Goal: Contribute content: Contribute content

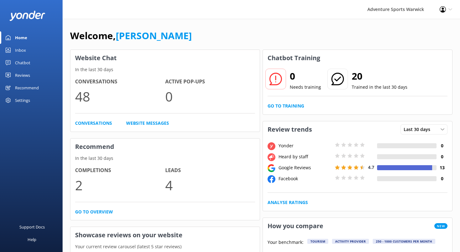
click at [21, 37] on div "Home" at bounding box center [21, 37] width 12 height 13
click at [24, 75] on div "Reviews" at bounding box center [22, 75] width 15 height 13
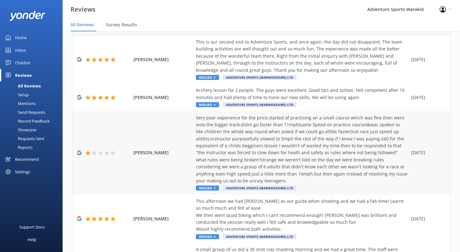
scroll to position [31, 0]
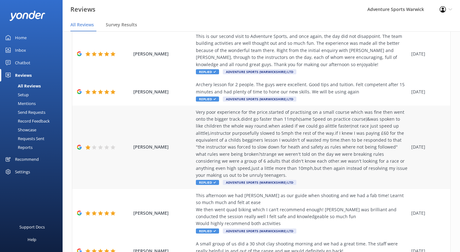
click at [241, 165] on div "Very poor experience for the price.started of practising on a small course whic…" at bounding box center [302, 144] width 212 height 70
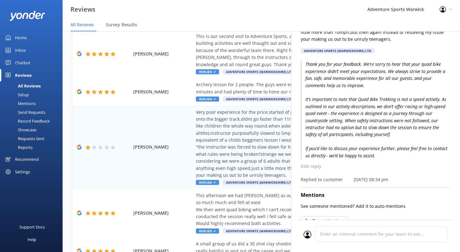
scroll to position [133, 0]
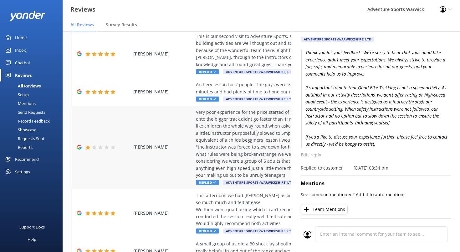
click at [173, 114] on div "[PERSON_NAME] Very poor experience for the price.started of practising on a sma…" at bounding box center [261, 146] width 378 height 83
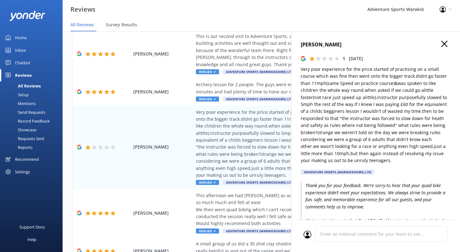
scroll to position [0, 0]
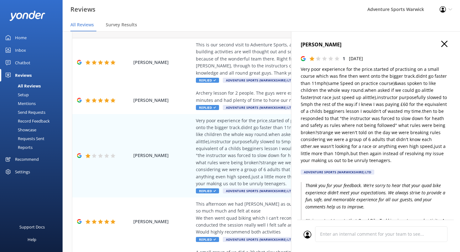
click at [441, 43] on use "button" at bounding box center [444, 44] width 6 height 6
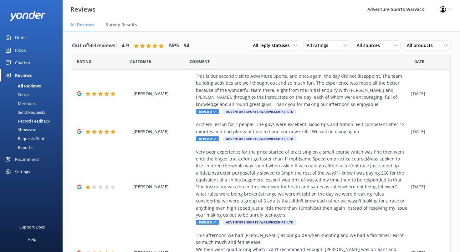
click at [27, 63] on div "Chatbot" at bounding box center [22, 62] width 15 height 13
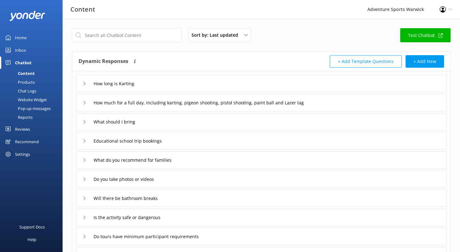
click at [23, 141] on div "Recommend" at bounding box center [27, 141] width 24 height 13
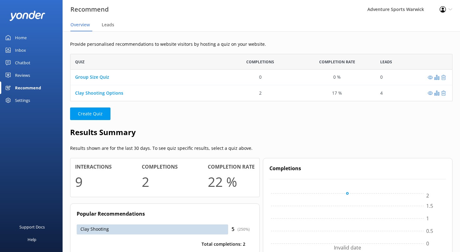
click at [97, 96] on div "Clay Shooting Options" at bounding box center [99, 92] width 48 height 7
click at [97, 94] on link "Clay Shooting Options" at bounding box center [99, 93] width 48 height 6
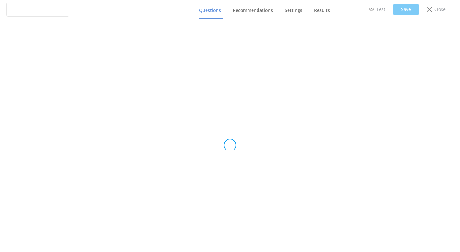
type input "Clay Shooting Options"
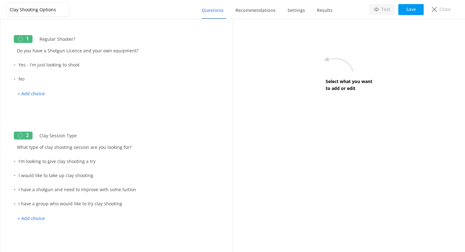
click at [388, 9] on p "Test" at bounding box center [385, 9] width 9 height 7
click at [415, 11] on button "Save" at bounding box center [410, 9] width 25 height 11
click at [438, 8] on div "Close" at bounding box center [441, 9] width 28 height 11
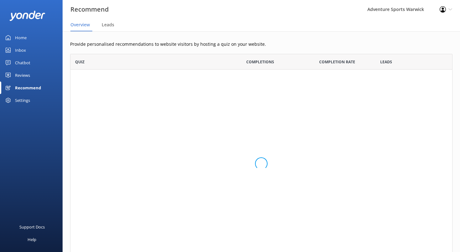
scroll to position [43, 378]
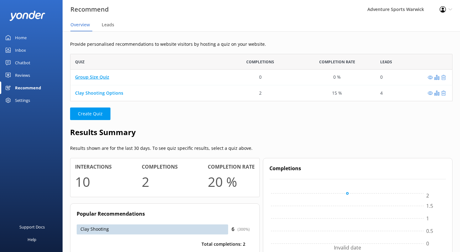
click at [95, 77] on link "Group Size Quiz" at bounding box center [92, 77] width 34 height 6
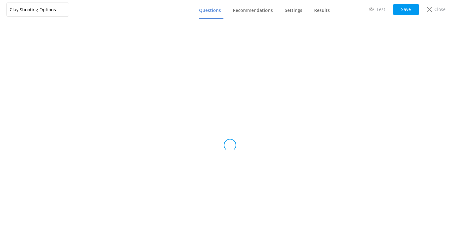
type input "Group Size Quiz"
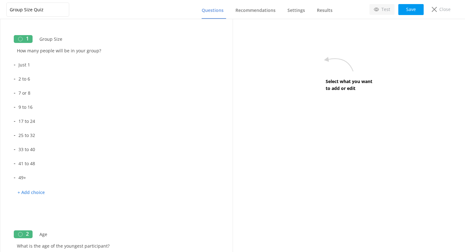
click at [390, 10] on p "Test" at bounding box center [385, 9] width 9 height 7
click at [442, 8] on p "Close" at bounding box center [444, 9] width 11 height 7
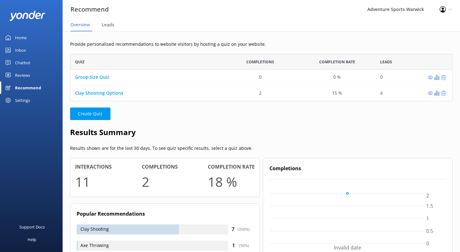
scroll to position [43, 378]
click at [18, 38] on div "Home" at bounding box center [21, 37] width 12 height 13
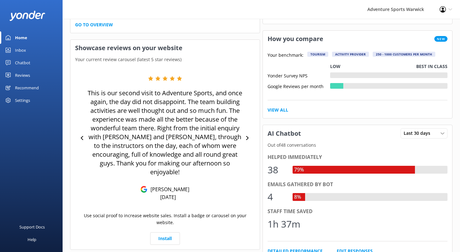
scroll to position [199, 0]
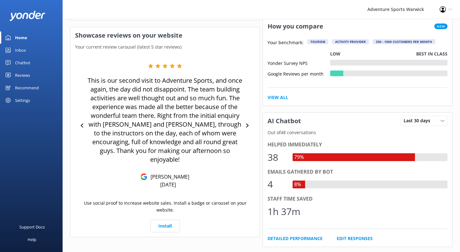
click at [24, 76] on div "Reviews" at bounding box center [22, 75] width 15 height 13
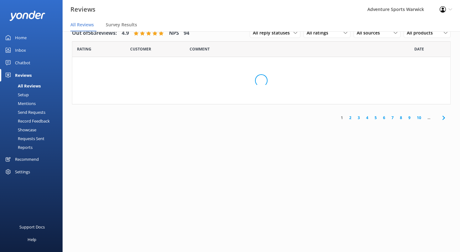
scroll to position [13, 0]
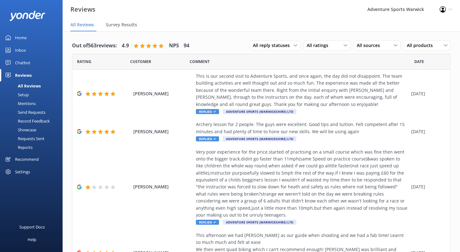
click at [24, 94] on div "Setup" at bounding box center [16, 94] width 25 height 9
